Goal: Find contact information: Find contact information

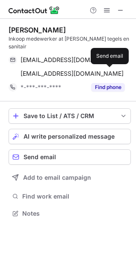
scroll to position [207, 136]
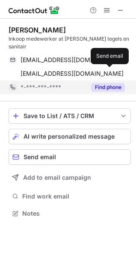
click at [100, 85] on button "Find phone" at bounding box center [108, 87] width 34 height 9
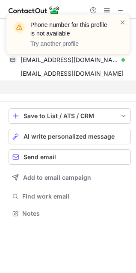
scroll to position [194, 136]
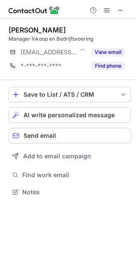
scroll to position [186, 136]
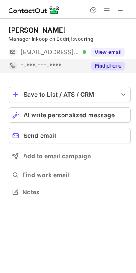
click at [108, 54] on button "View email" at bounding box center [108, 52] width 34 height 9
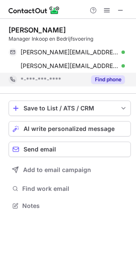
scroll to position [200, 136]
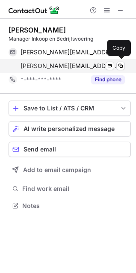
click at [86, 68] on span "l.grooters@wesselstegels.nl" at bounding box center [70, 66] width 98 height 8
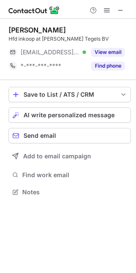
scroll to position [186, 136]
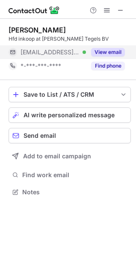
click at [115, 50] on button "View email" at bounding box center [108, 52] width 34 height 9
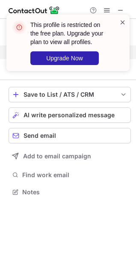
click at [124, 18] on div "This profile is restricted on the free plan. Upgrade your plan to view all prof…" at bounding box center [68, 46] width 137 height 80
click at [124, 21] on span at bounding box center [122, 22] width 7 height 9
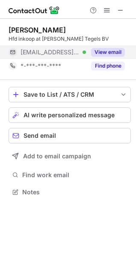
click at [121, 12] on span at bounding box center [120, 10] width 7 height 7
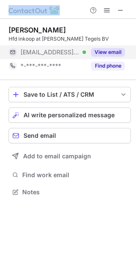
click at [112, 12] on div at bounding box center [106, 10] width 41 height 10
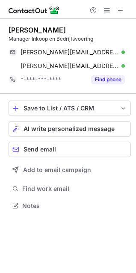
scroll to position [200, 136]
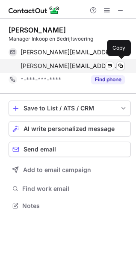
click at [52, 68] on span "[PERSON_NAME][EMAIL_ADDRESS][DOMAIN_NAME]" at bounding box center [70, 66] width 98 height 8
